Goal: Check status: Check status

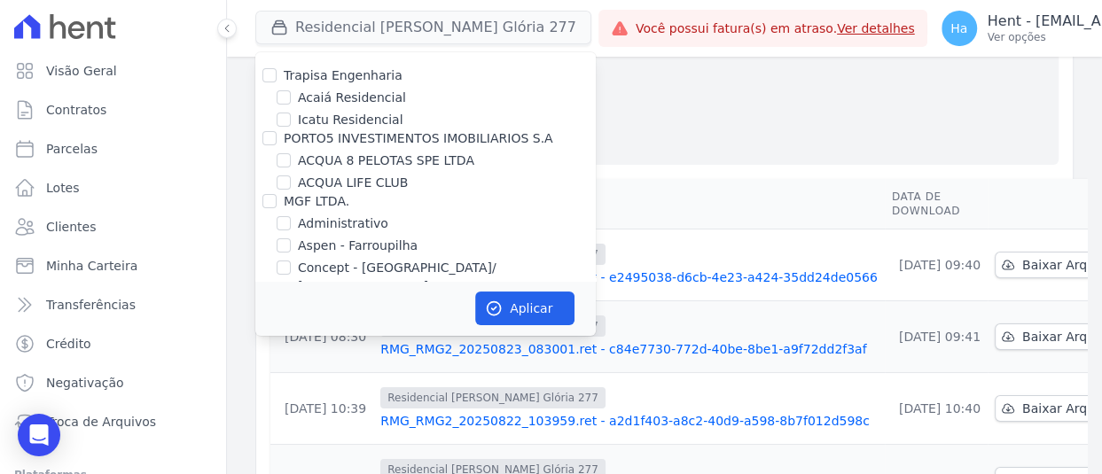
scroll to position [5498, 0]
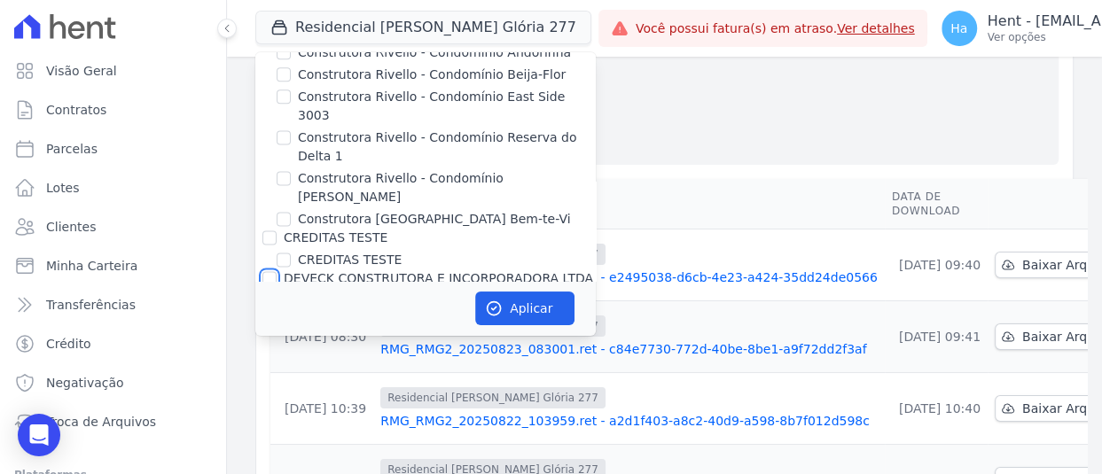
click at [269, 271] on input "DEVECK CONSTRUTORA E INCORPORADORA LTDA" at bounding box center [269, 278] width 14 height 14
checkbox input "true"
click at [522, 309] on button "Aplicar" at bounding box center [524, 309] width 99 height 34
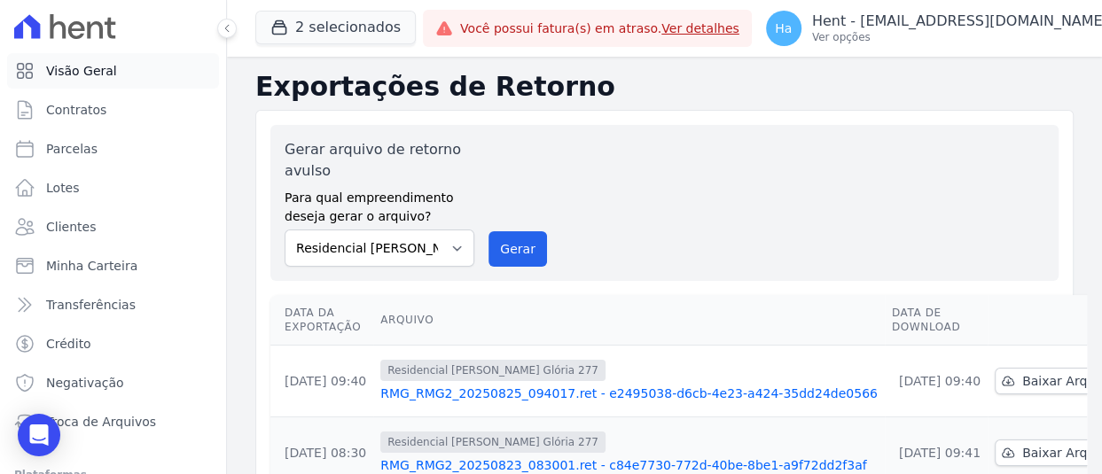
click at [90, 83] on link "Visão Geral" at bounding box center [113, 70] width 212 height 35
click at [88, 104] on span "Contratos" at bounding box center [76, 110] width 60 height 18
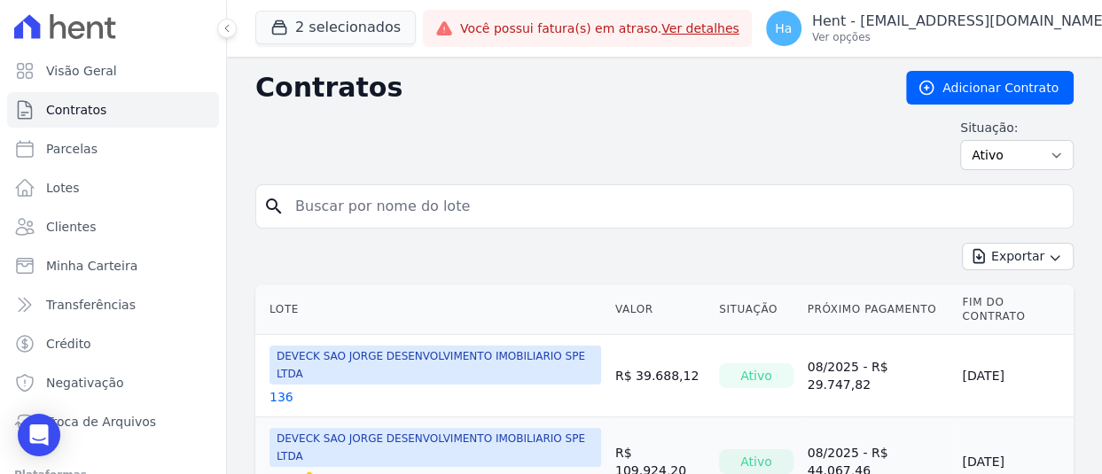
click at [386, 206] on input "search" at bounding box center [674, 206] width 781 height 35
type input "97"
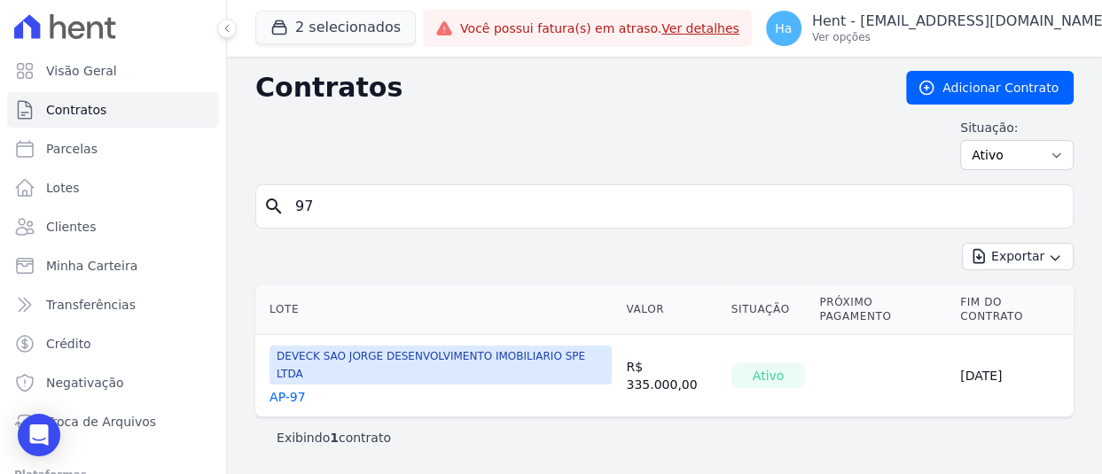
click at [287, 388] on link "AP-97" at bounding box center [287, 397] width 36 height 18
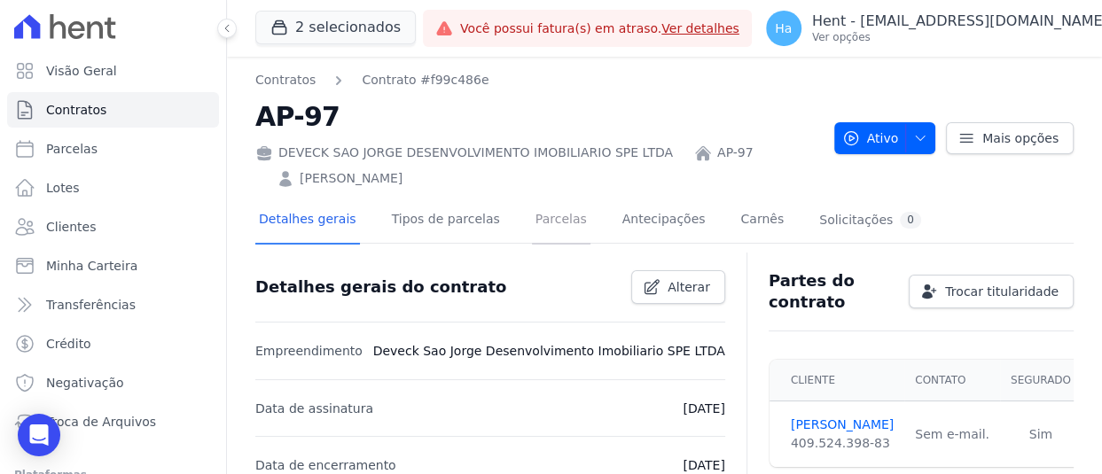
click at [532, 200] on link "Parcelas" at bounding box center [561, 221] width 58 height 47
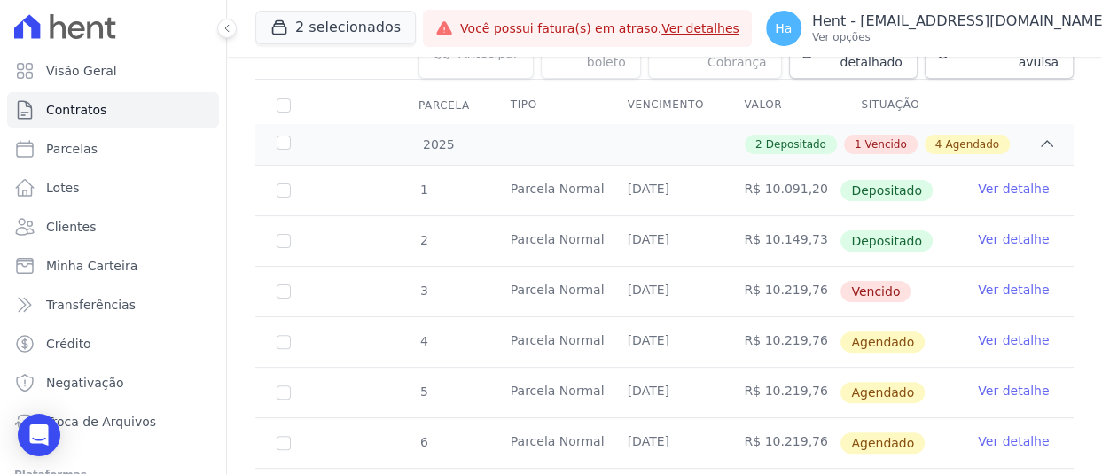
scroll to position [266, 0]
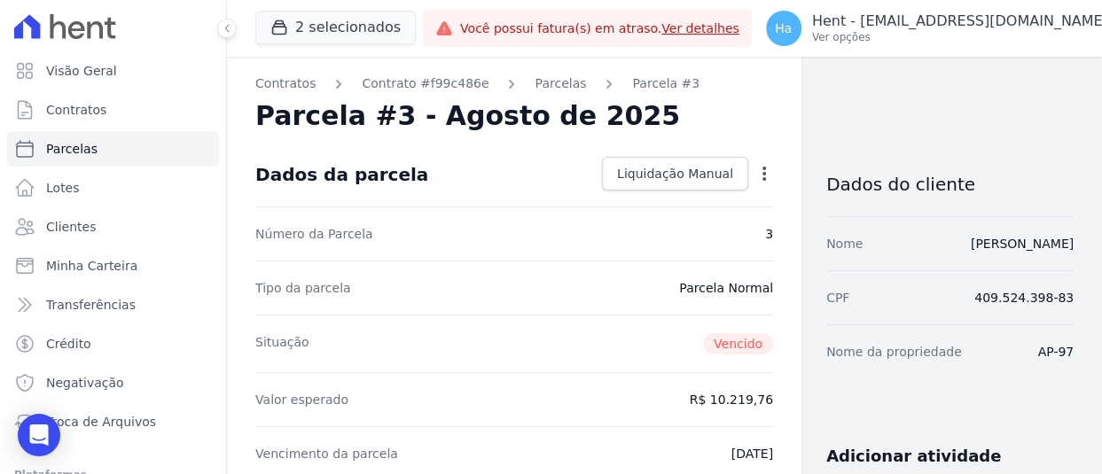
click at [755, 185] on div "Open options" at bounding box center [764, 176] width 18 height 22
click at [762, 175] on icon "button" at bounding box center [764, 174] width 4 height 14
